Goal: Download file/media

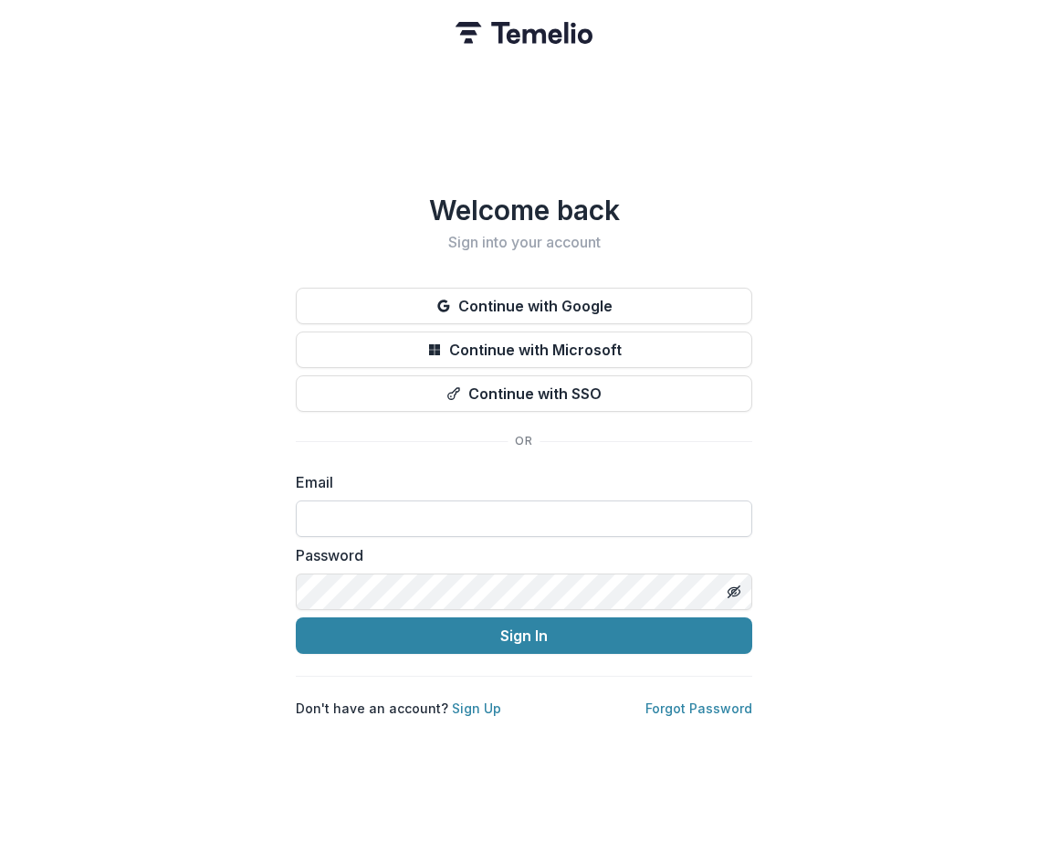
click at [415, 506] on input at bounding box center [524, 518] width 457 height 37
type input "**********"
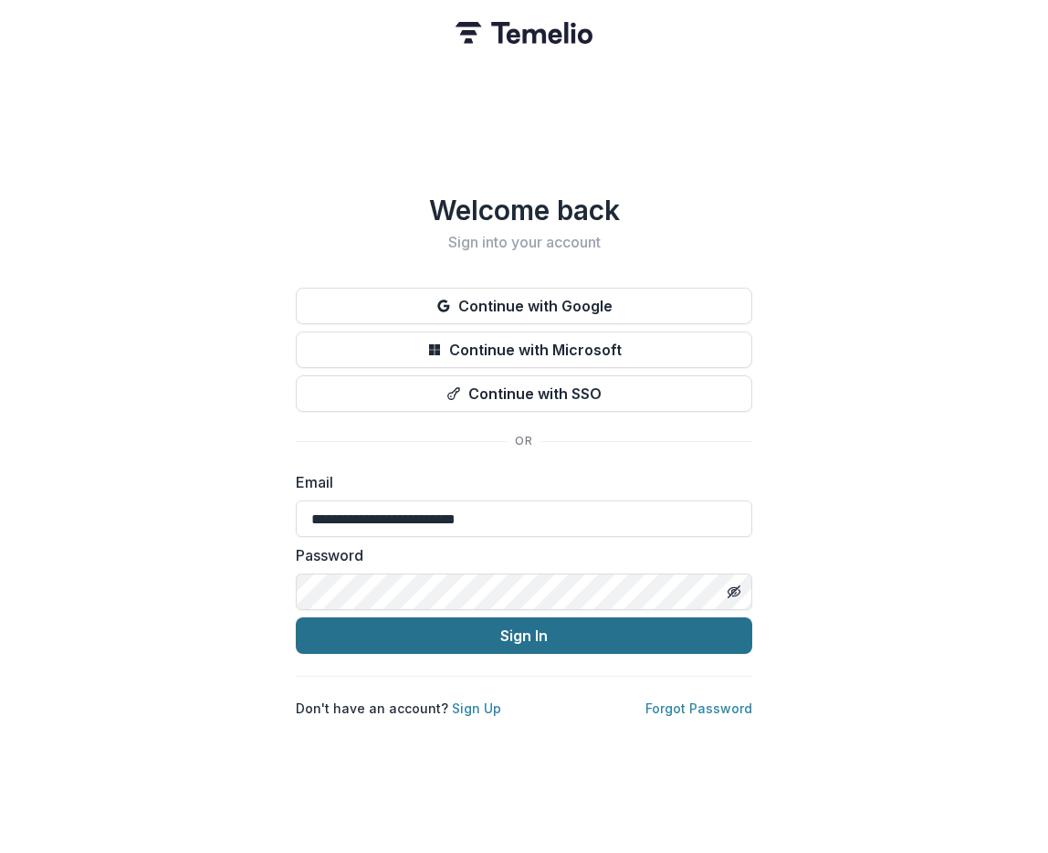
click at [459, 622] on button "Sign In" at bounding box center [524, 635] width 457 height 37
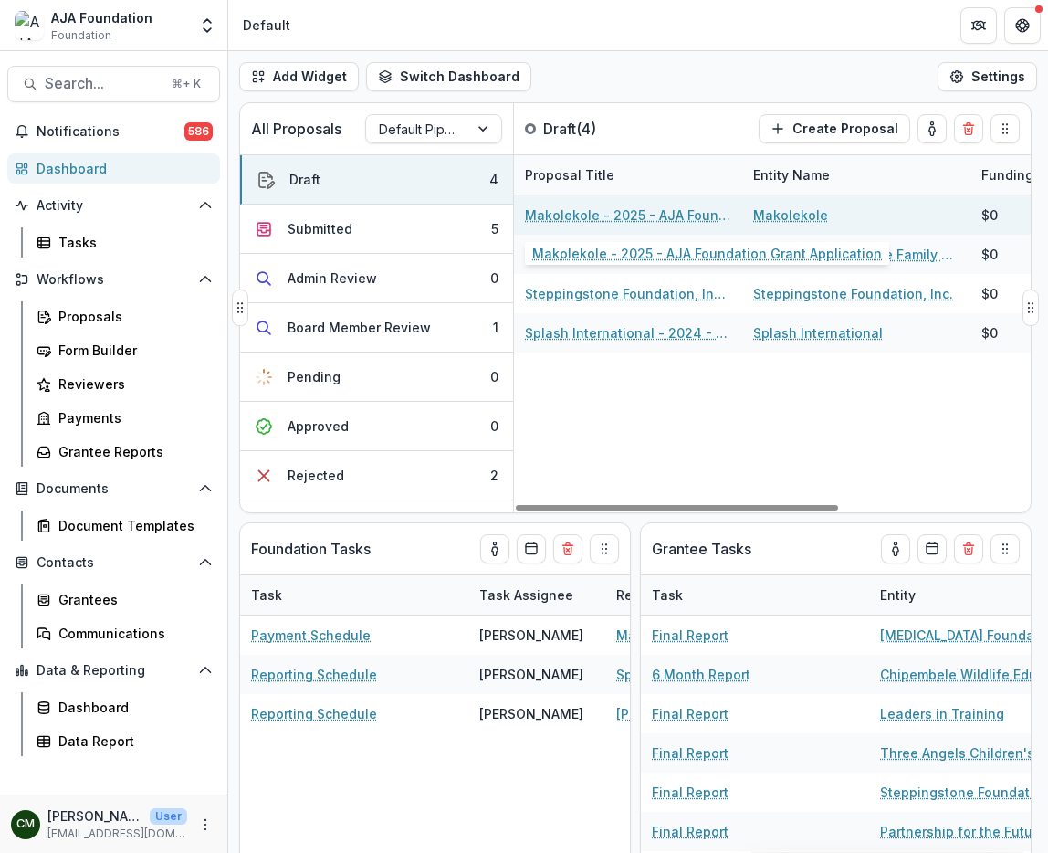
click at [618, 221] on link "Makolekole - 2025 - AJA Foundation Grant Application" at bounding box center [628, 214] width 206 height 19
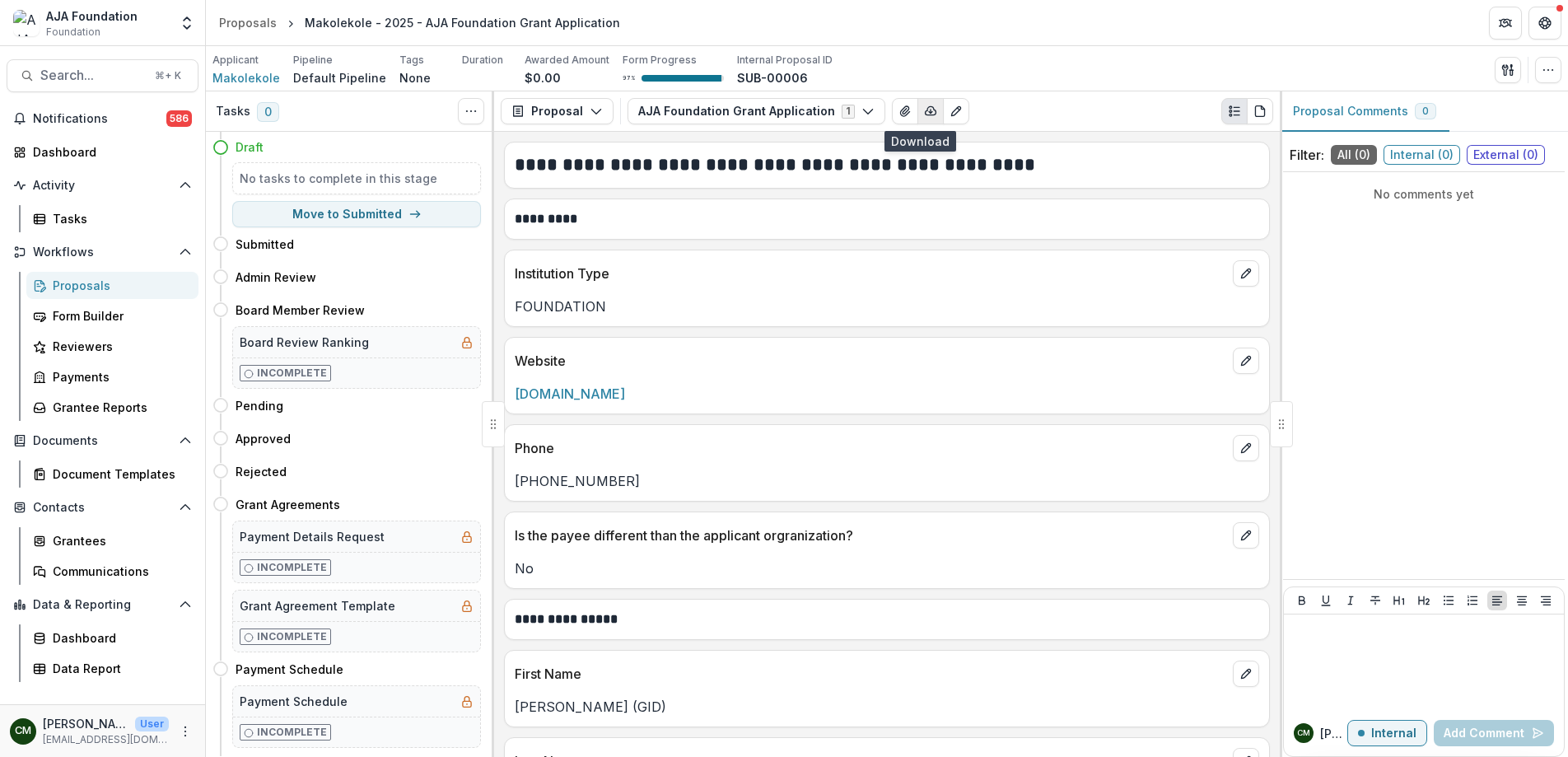
click at [924, 115] on icon "button" at bounding box center [930, 111] width 14 height 14
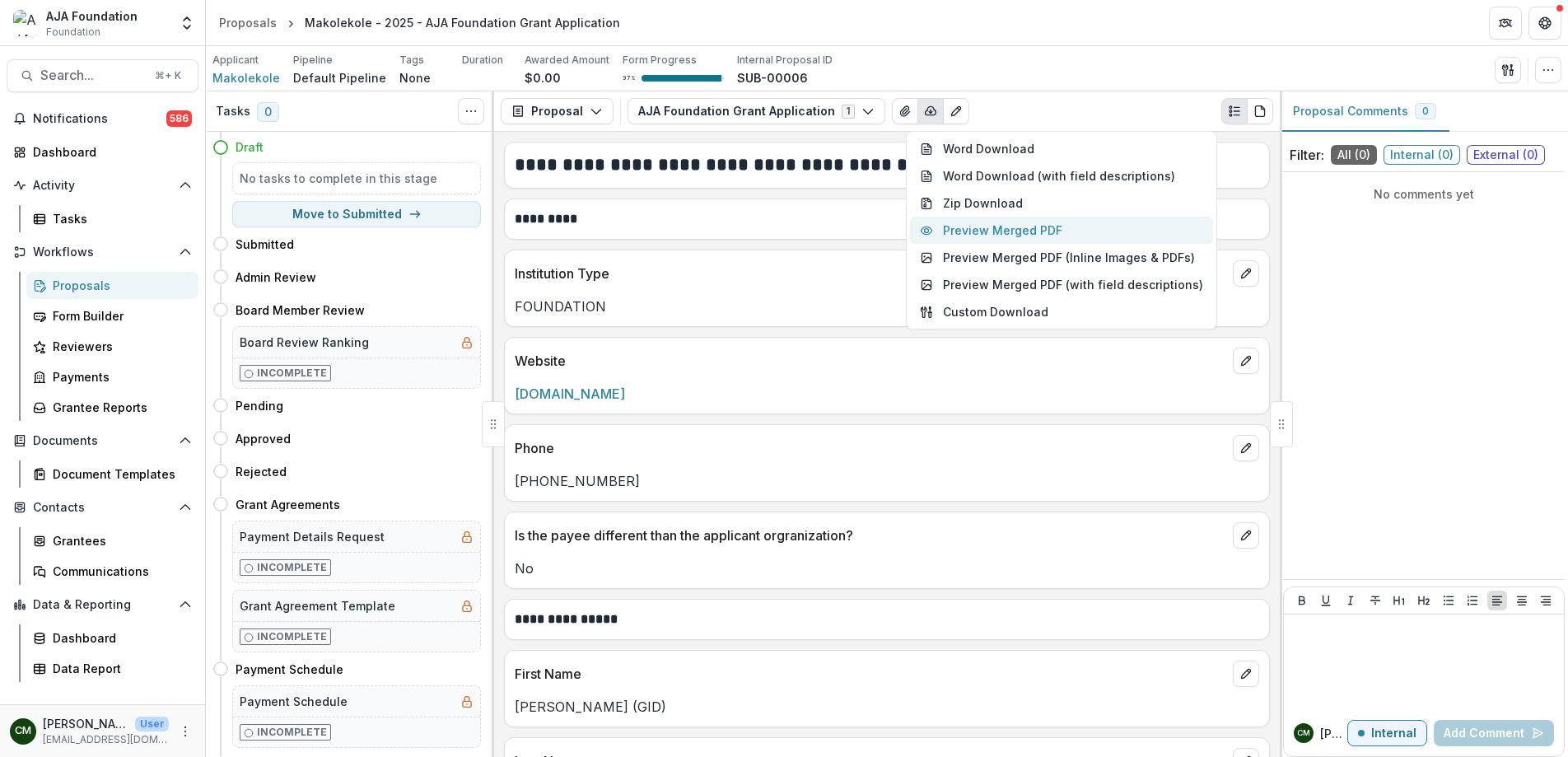
click at [945, 226] on button "Preview Merged PDF" at bounding box center [1062, 230] width 303 height 27
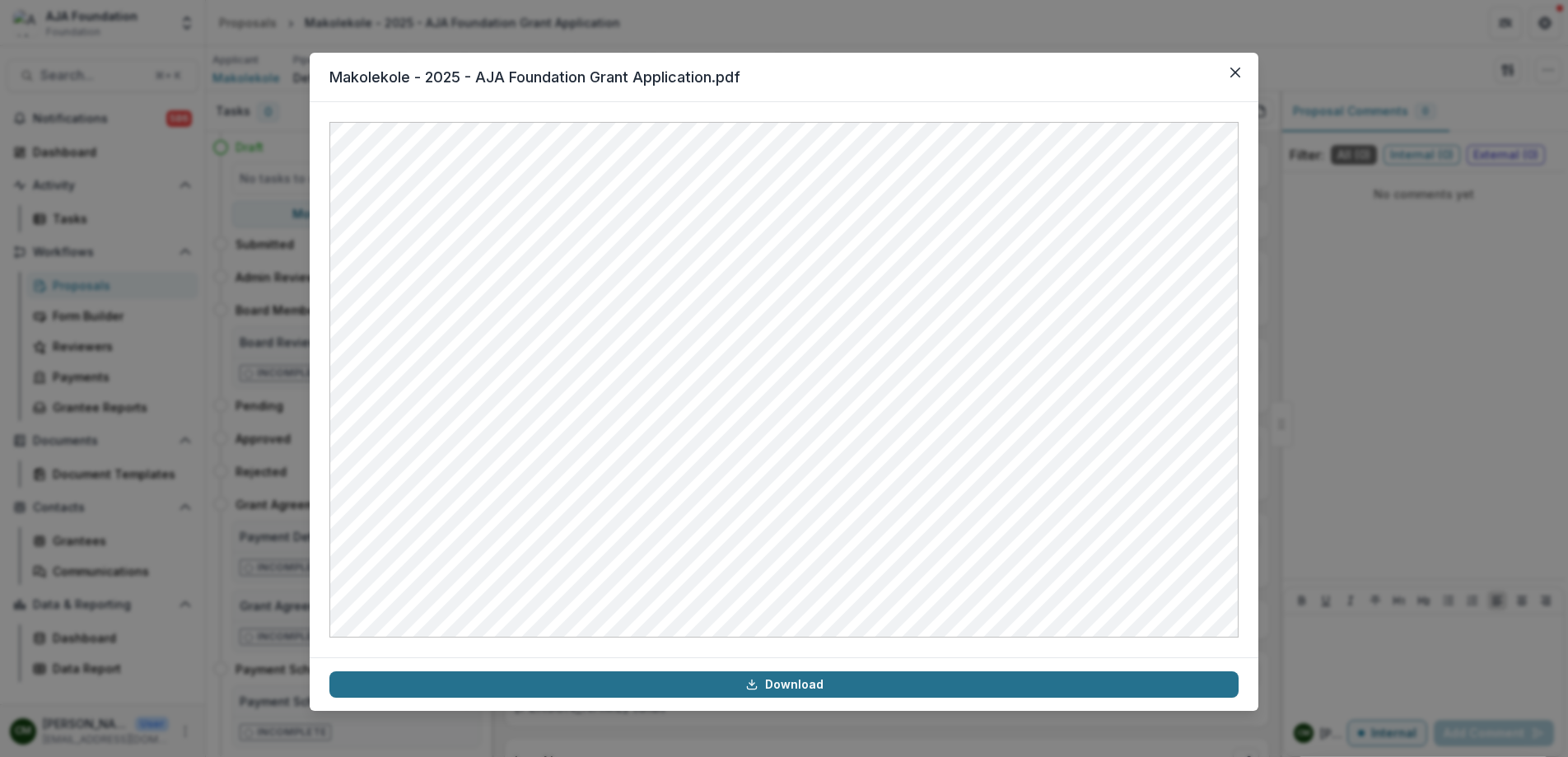
click at [798, 686] on link "Download" at bounding box center [784, 684] width 909 height 26
